Goal: Information Seeking & Learning: Learn about a topic

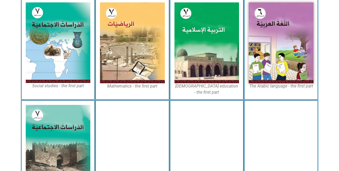
scroll to position [171, 0]
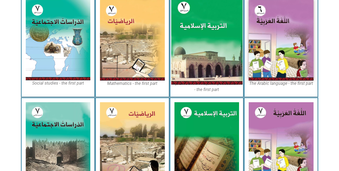
click at [213, 43] on img at bounding box center [206, 40] width 71 height 89
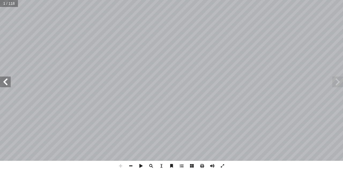
click at [7, 85] on div "ة َّ ي ِ لام ْ س إ ال� ُ ة َ ي ِ ب ْ ر َّ الت ليف: أ فريق الت� ٧ ُ زء ُ الج ل َ…" at bounding box center [171, 80] width 343 height 161
click at [7, 85] on span at bounding box center [5, 82] width 11 height 11
click at [129, 163] on span at bounding box center [131, 166] width 10 height 10
click at [1, 82] on span at bounding box center [5, 82] width 11 height 11
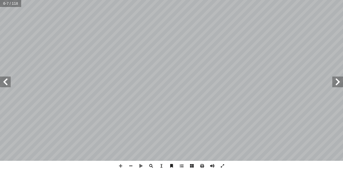
click at [7, 83] on span at bounding box center [5, 82] width 11 height 11
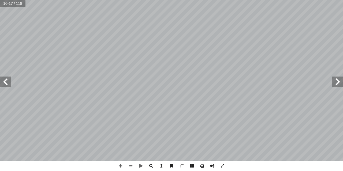
click at [6, 86] on span at bounding box center [5, 82] width 11 height 11
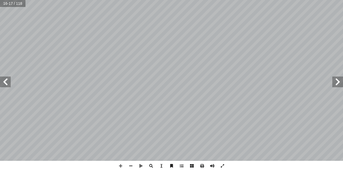
click at [6, 86] on span at bounding box center [5, 82] width 11 height 11
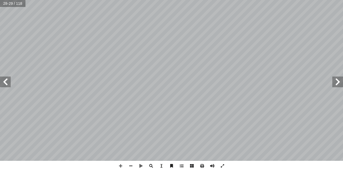
click at [6, 86] on span at bounding box center [5, 82] width 11 height 11
click at [6, 84] on span at bounding box center [5, 82] width 11 height 11
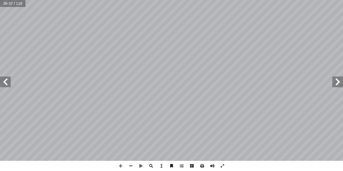
click at [6, 84] on span at bounding box center [5, 82] width 11 height 11
click at [7, 80] on span at bounding box center [5, 82] width 11 height 11
click at [339, 86] on span at bounding box center [337, 82] width 11 height 11
click at [131, 166] on span at bounding box center [131, 166] width 10 height 10
